Goal: Information Seeking & Learning: Learn about a topic

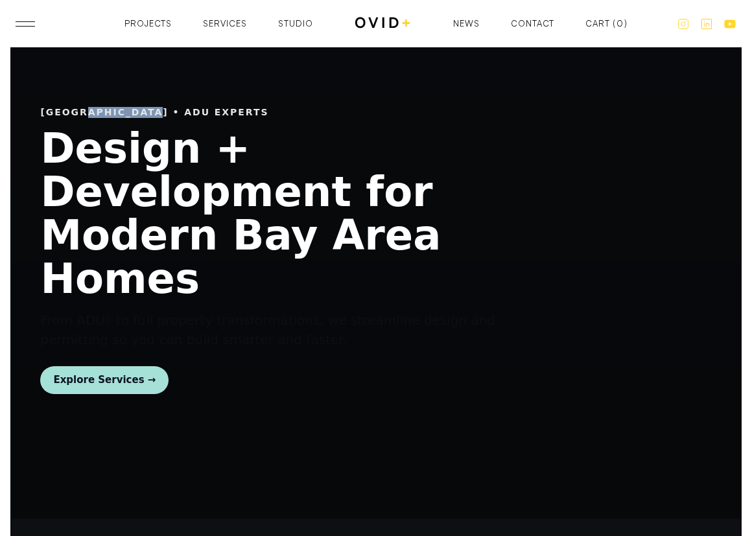
click at [84, 118] on div "[GEOGRAPHIC_DATA] • ADU Experts" at bounding box center [282, 112] width 485 height 11
drag, startPoint x: 214, startPoint y: 130, endPoint x: 43, endPoint y: 133, distance: 170.6
click at [43, 118] on div "[GEOGRAPHIC_DATA] • ADU Experts" at bounding box center [282, 112] width 485 height 11
copy div "[GEOGRAPHIC_DATA] • ADU Experts"
click at [182, 230] on h1 "Design + Development for Modern Bay Area Homes" at bounding box center [282, 214] width 485 height 174
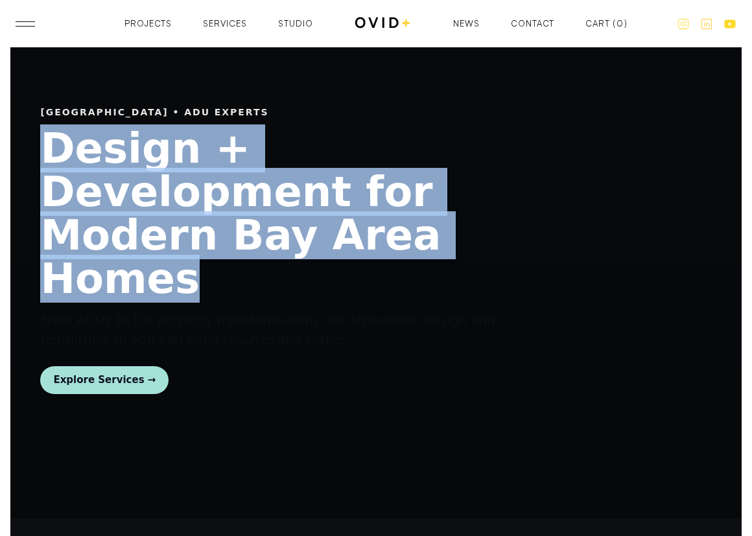
drag, startPoint x: 193, startPoint y: 254, endPoint x: 11, endPoint y: 160, distance: 204.5
copy h1 "Design + Development for Modern Bay Area Homes"
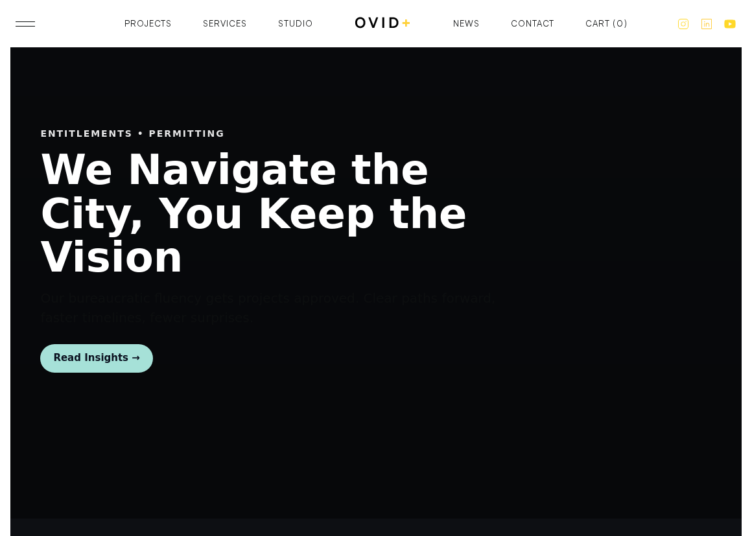
click at [170, 139] on div "Entitlements • Permitting" at bounding box center [282, 133] width 485 height 11
copy div "Entitlements • Permitting"
